Goal: Information Seeking & Learning: Learn about a topic

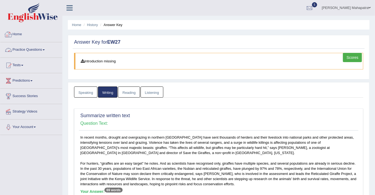
click at [33, 50] on link "Practice Questions" at bounding box center [31, 49] width 62 height 14
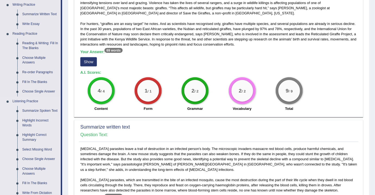
scroll to position [148, 0]
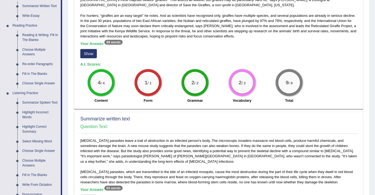
click at [35, 74] on link "Fill In The Blanks" at bounding box center [40, 74] width 41 height 10
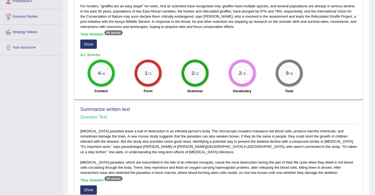
scroll to position [359, 0]
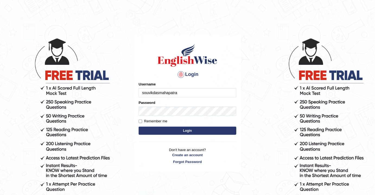
type input "souvikdasmahapatra"
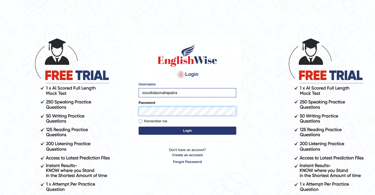
click at [139, 127] on button "Login" at bounding box center [188, 131] width 98 height 8
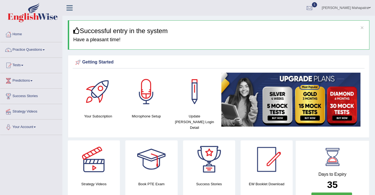
click at [313, 9] on div at bounding box center [309, 8] width 8 height 8
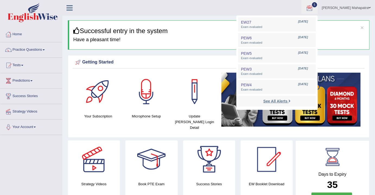
click at [286, 102] on strong "See All Alerts" at bounding box center [275, 101] width 24 height 4
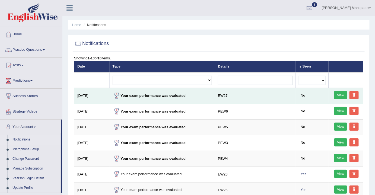
click at [342, 92] on link "View" at bounding box center [340, 95] width 13 height 8
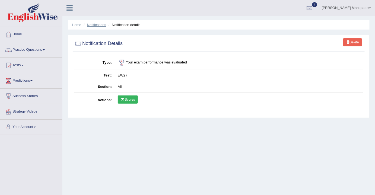
click at [95, 25] on link "Notifications" at bounding box center [96, 25] width 19 height 4
click at [100, 24] on link "Notifications" at bounding box center [96, 25] width 19 height 4
click at [98, 25] on link "Notifications" at bounding box center [96, 25] width 19 height 4
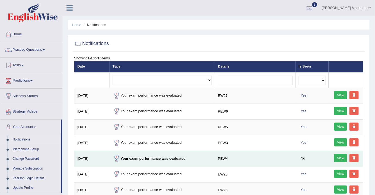
click at [340, 158] on link "View" at bounding box center [340, 158] width 13 height 8
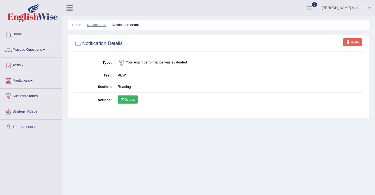
click at [99, 23] on link "Notifications" at bounding box center [96, 25] width 19 height 4
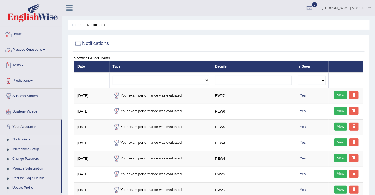
click at [20, 47] on link "Practice Questions" at bounding box center [31, 49] width 62 height 14
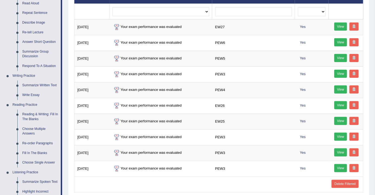
scroll to position [98, 0]
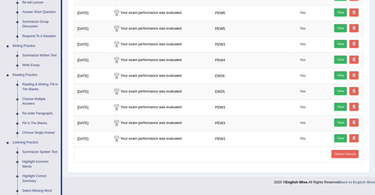
click at [34, 122] on link "Fill In The Blanks" at bounding box center [40, 124] width 41 height 10
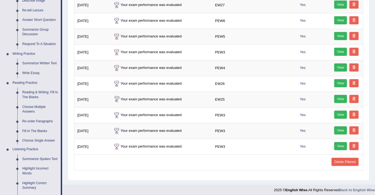
scroll to position [223, 0]
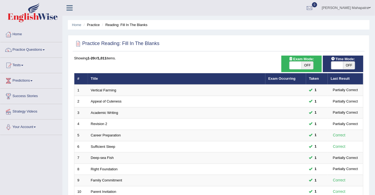
click at [348, 66] on span "OFF" at bounding box center [349, 66] width 12 height 8
checkbox input "true"
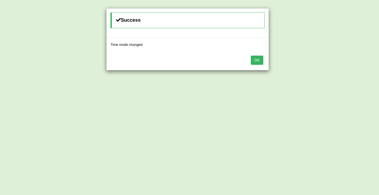
click at [255, 59] on button "OK" at bounding box center [257, 60] width 12 height 9
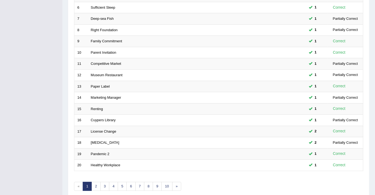
scroll to position [162, 0]
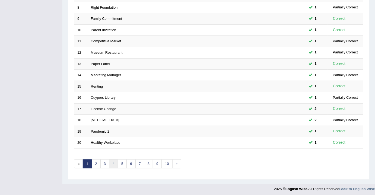
click at [114, 162] on link "4" at bounding box center [113, 163] width 9 height 9
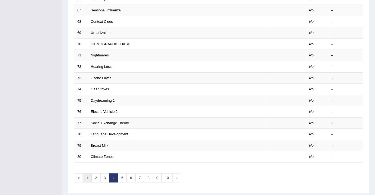
scroll to position [148, 0]
click at [102, 176] on link "3" at bounding box center [104, 177] width 9 height 9
